Goal: Find specific page/section: Find specific page/section

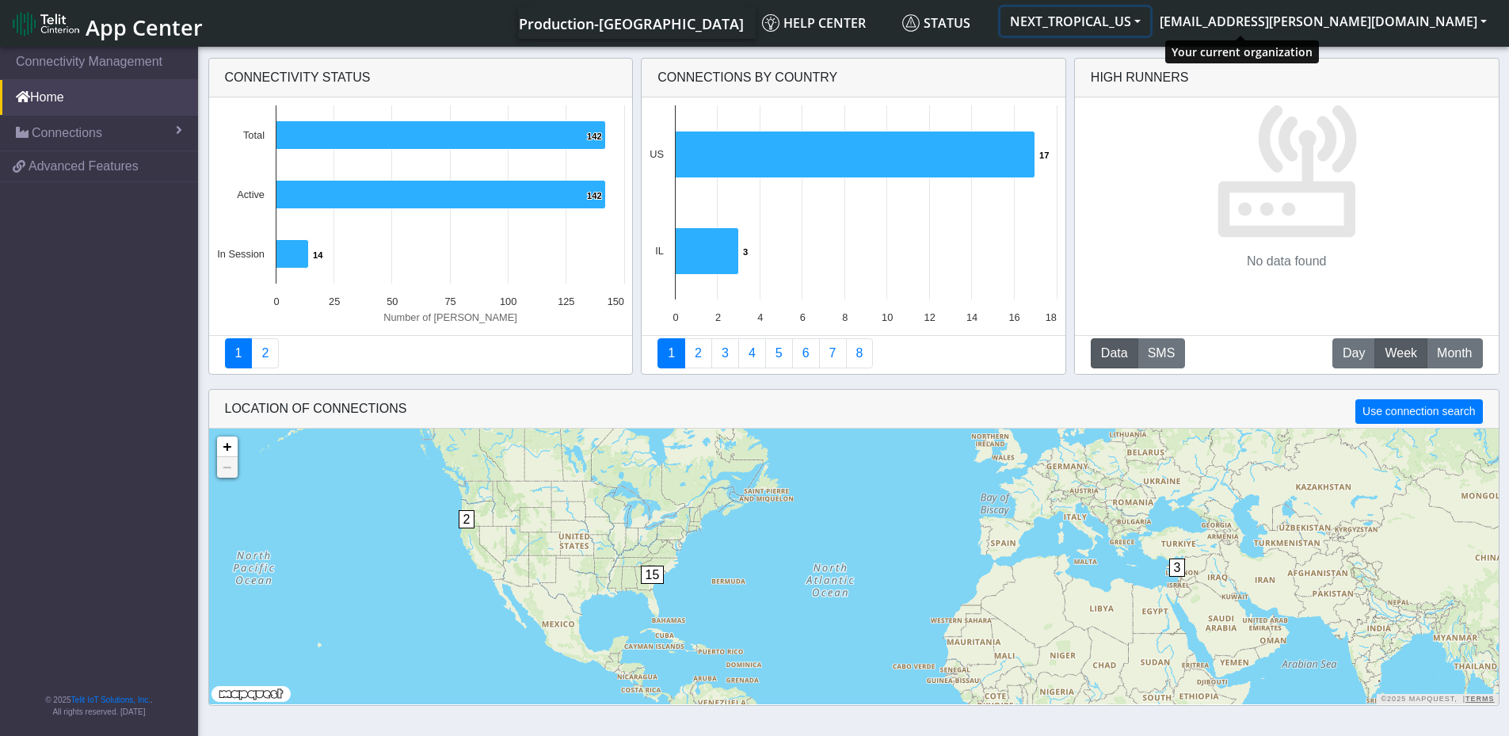
click at [1150, 17] on button "NEXT_TROPICAL_US" at bounding box center [1075, 21] width 150 height 29
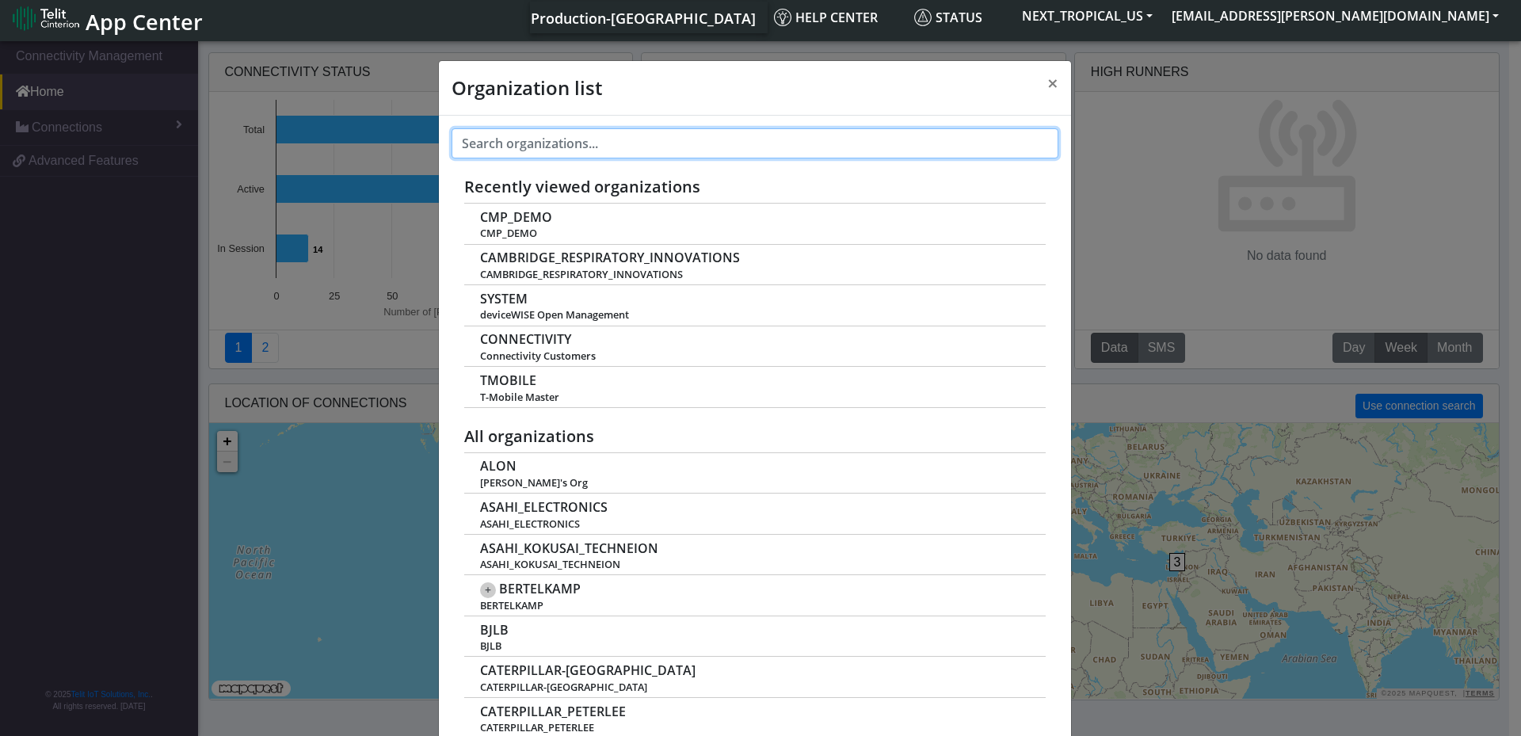
click at [520, 153] on input "text" at bounding box center [754, 143] width 607 height 30
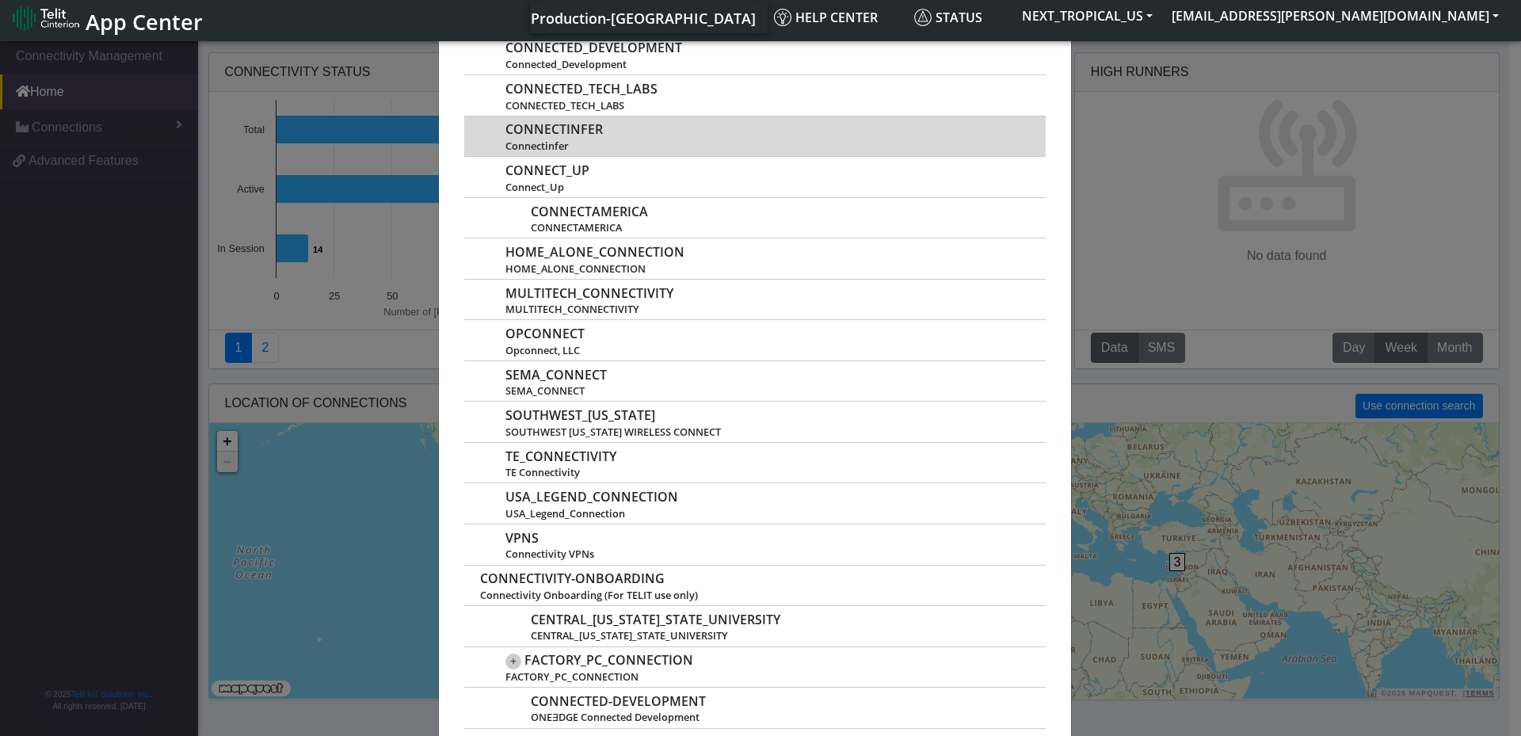
scroll to position [317, 0]
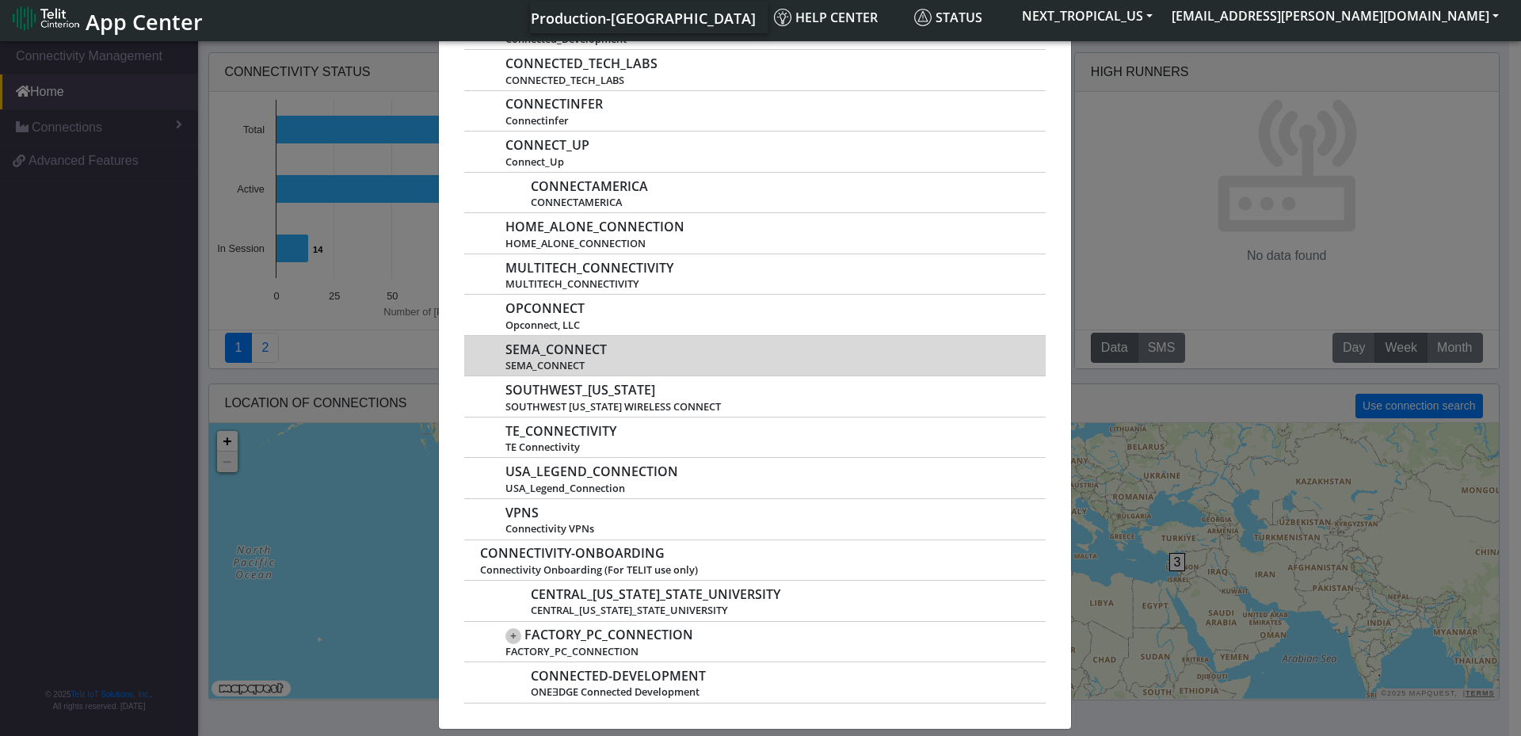
type input "CONNE"
click at [598, 352] on span "SEMA_CONNECT" at bounding box center [555, 349] width 101 height 15
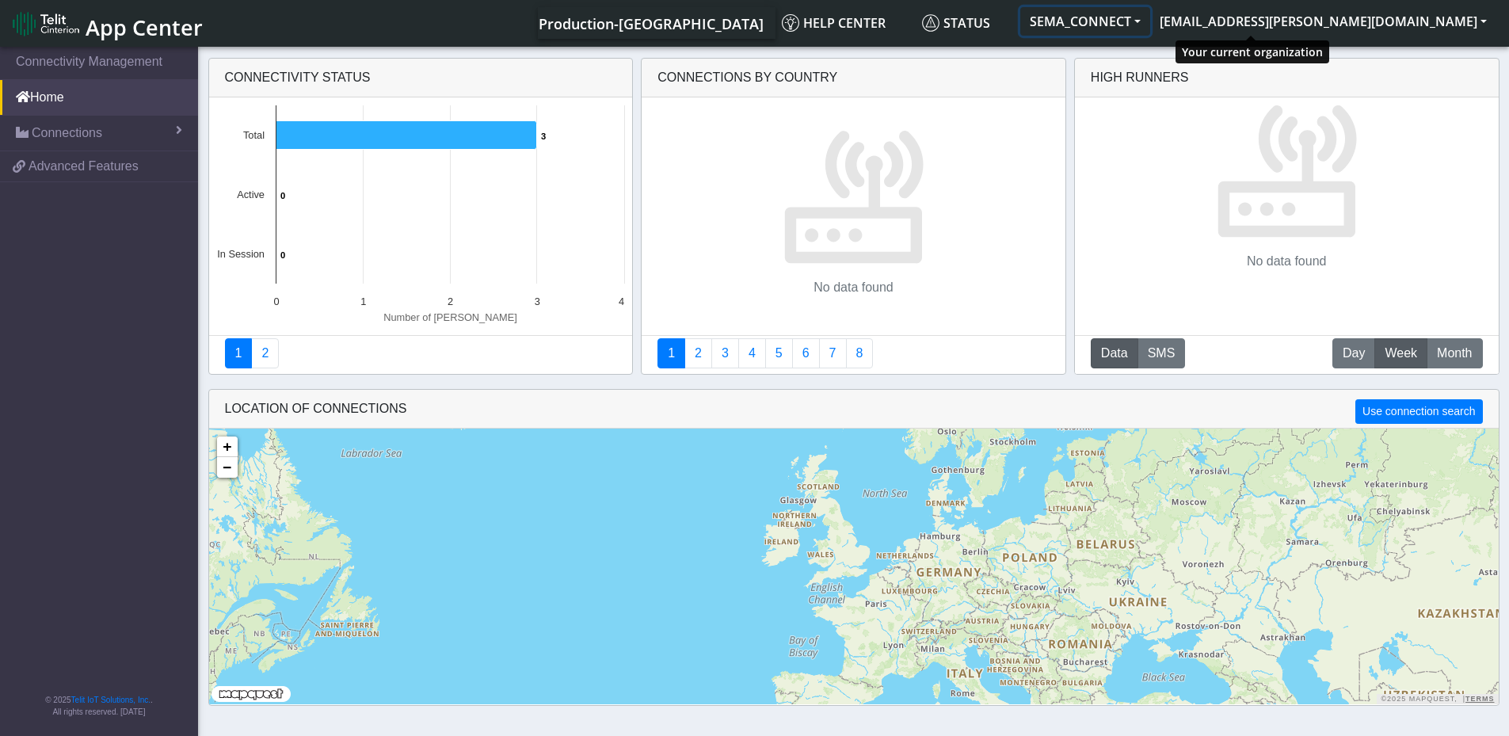
click at [1150, 14] on button "SEMA_CONNECT" at bounding box center [1085, 21] width 130 height 29
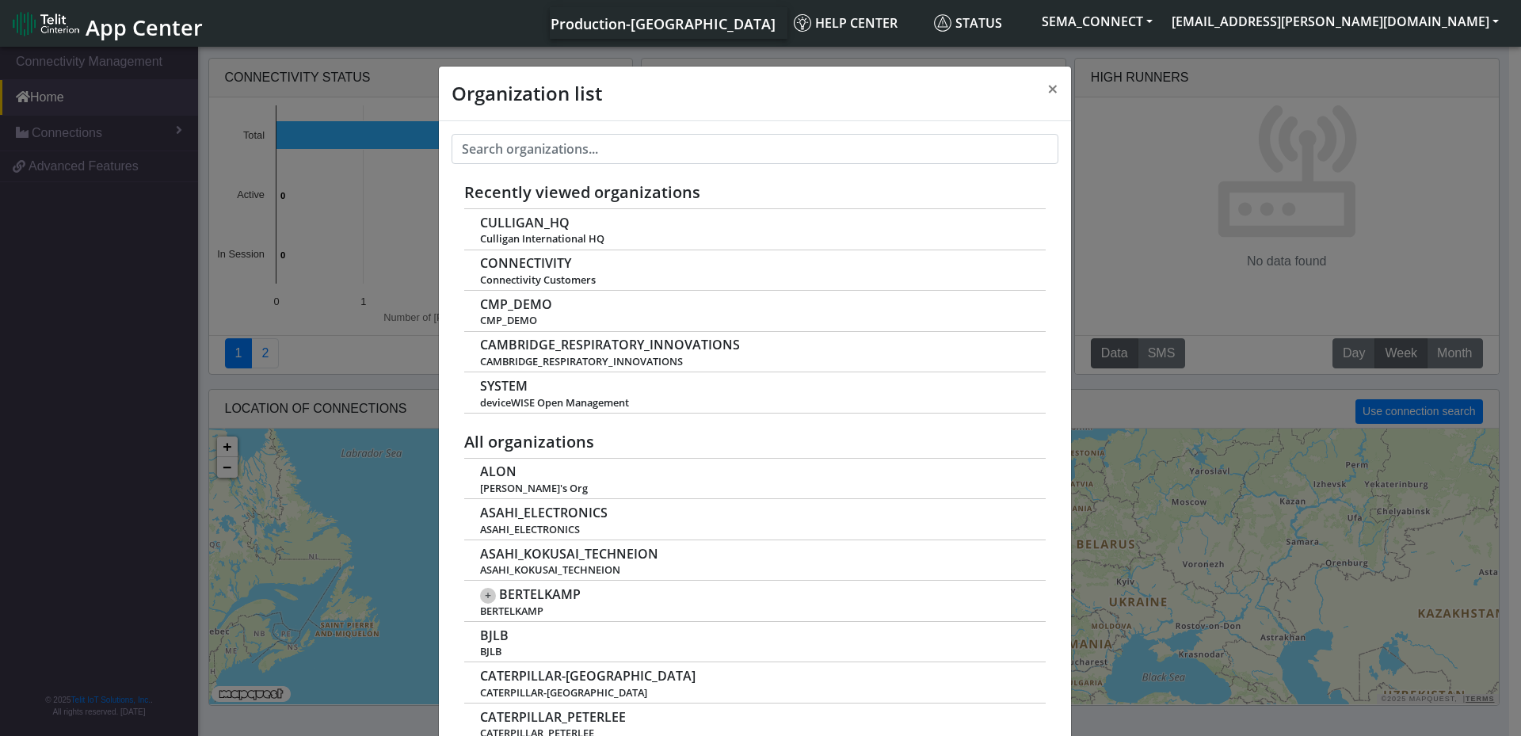
scroll to position [6, 0]
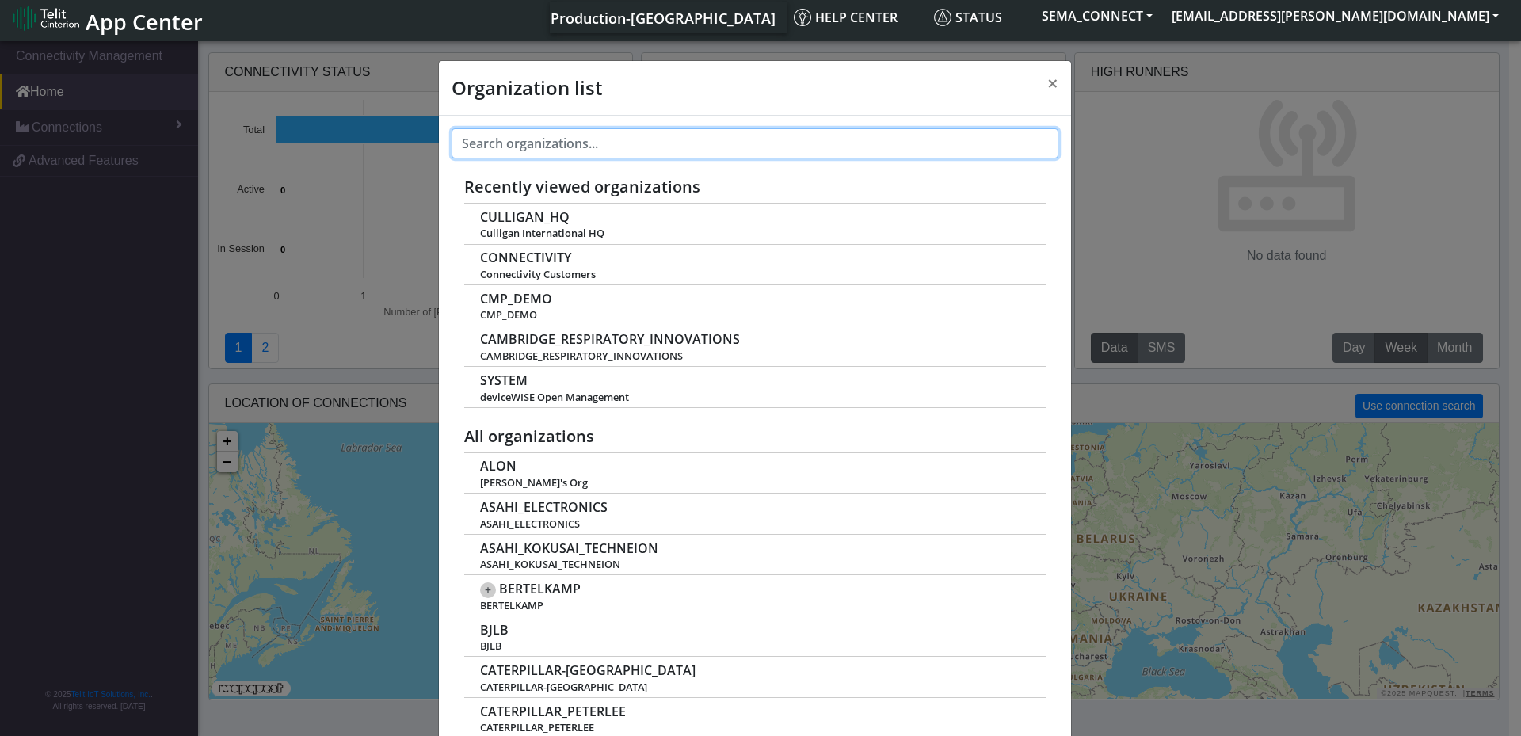
click at [647, 132] on input "text" at bounding box center [754, 143] width 607 height 30
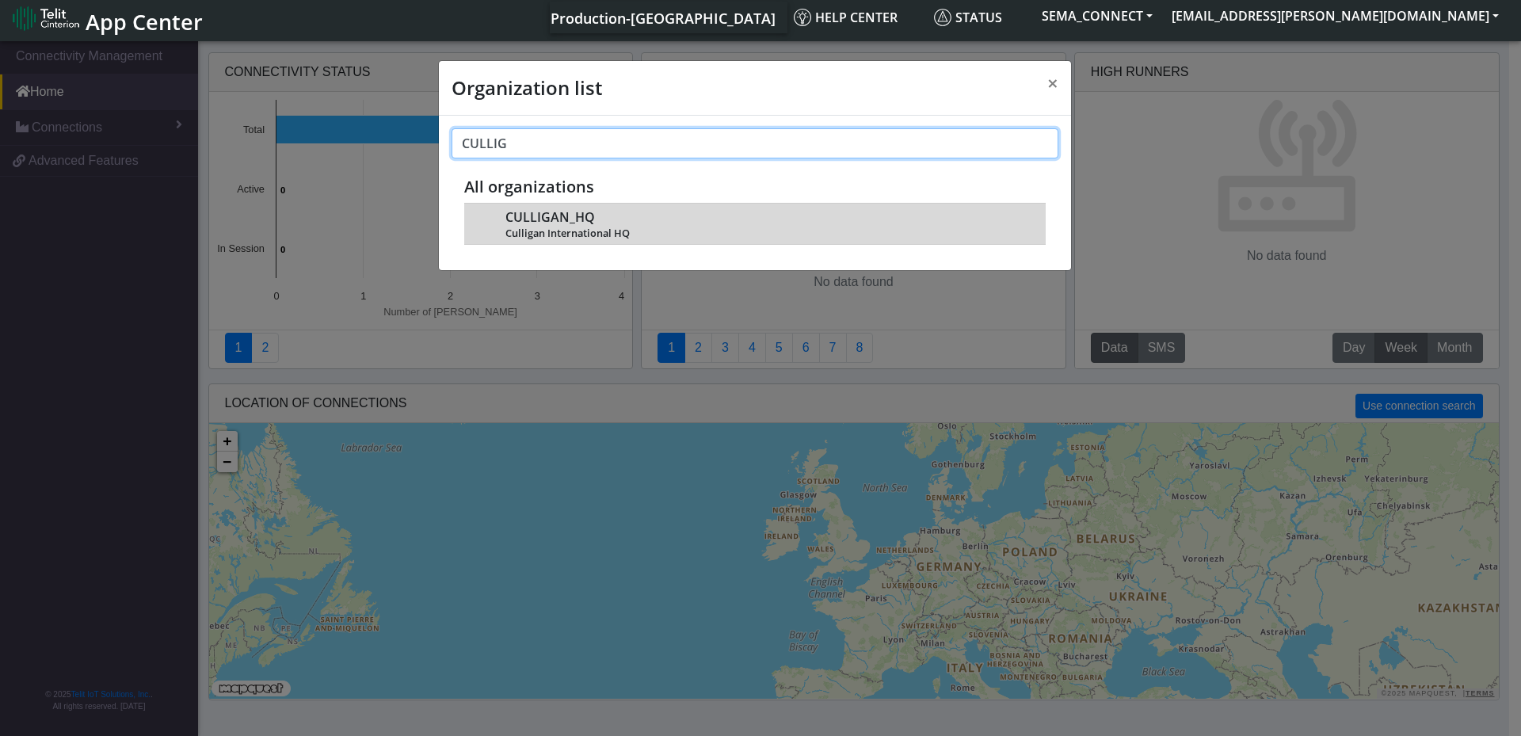
type input "CULLIG"
click at [560, 218] on span "CULLIGAN_HQ" at bounding box center [549, 217] width 89 height 15
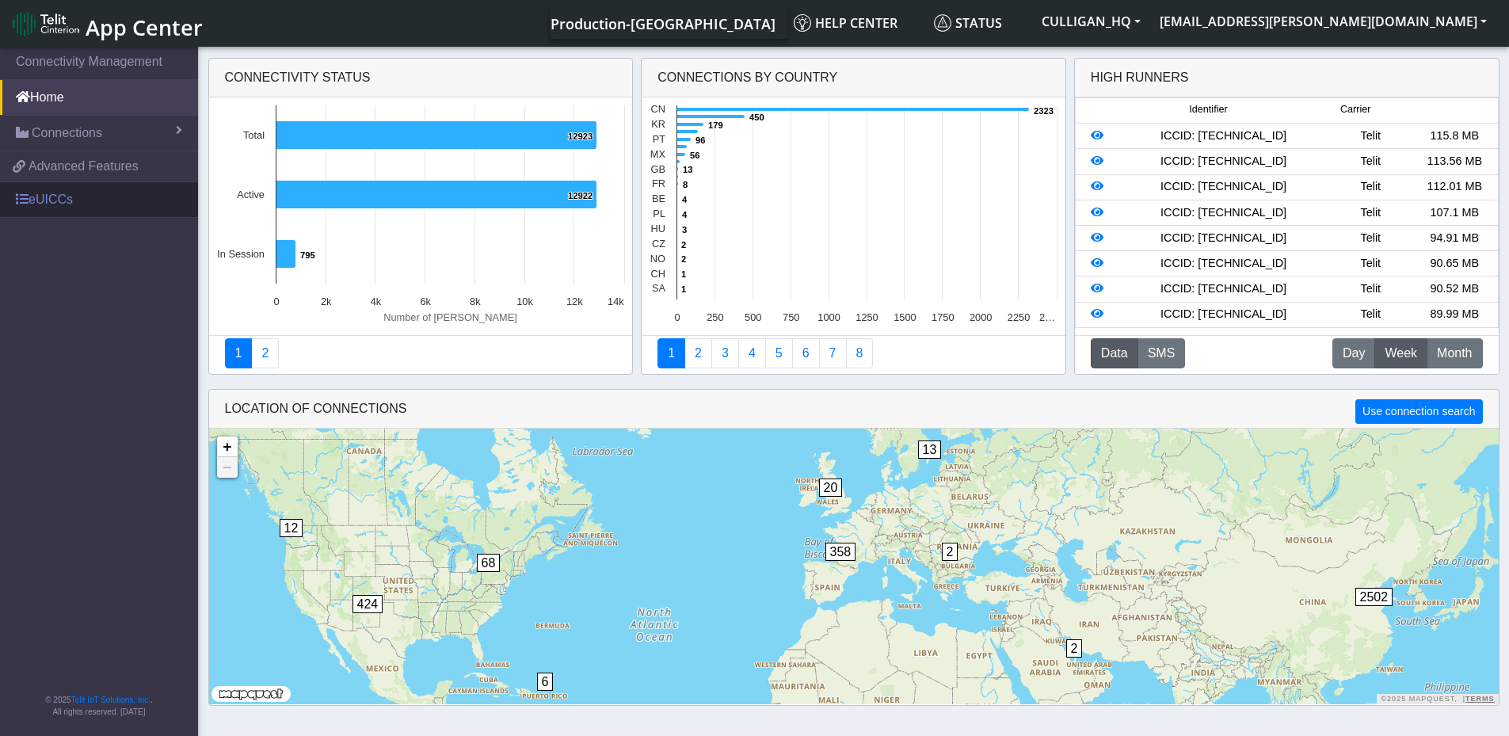
click at [63, 205] on link "eUICCs" at bounding box center [99, 199] width 198 height 35
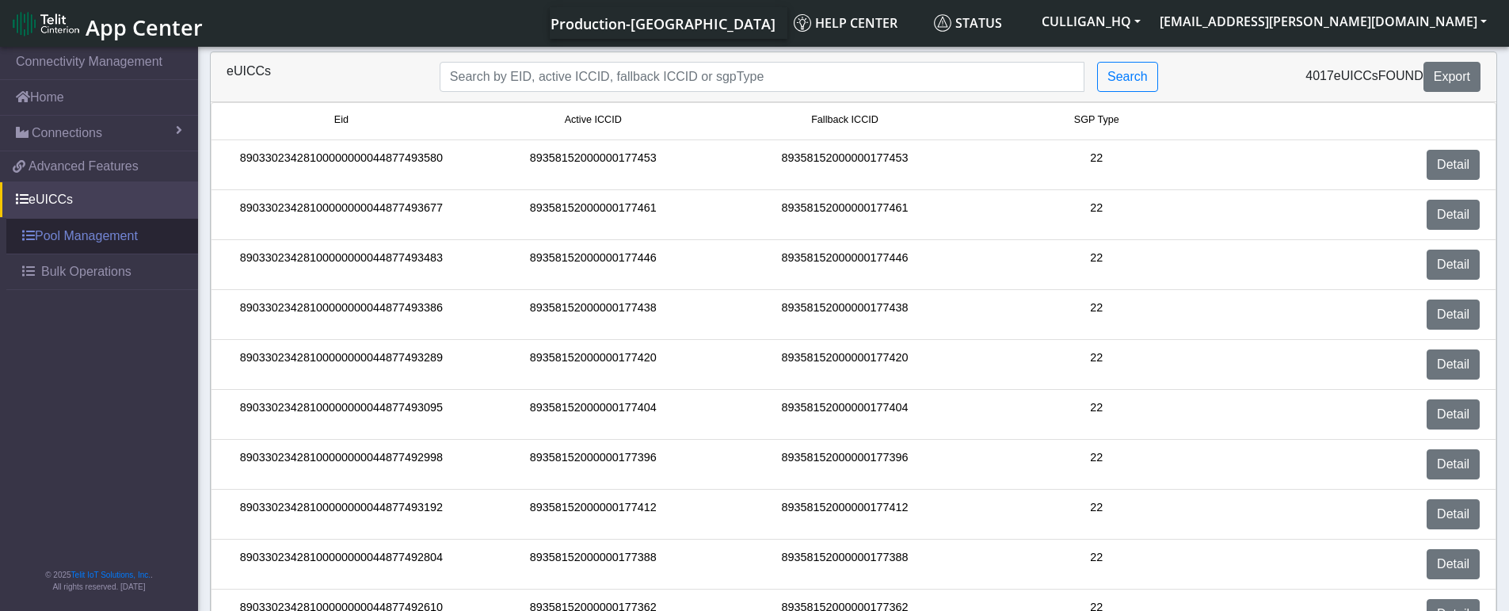
click at [74, 242] on link "Pool Management" at bounding box center [102, 236] width 192 height 35
